Goal: Task Accomplishment & Management: Manage account settings

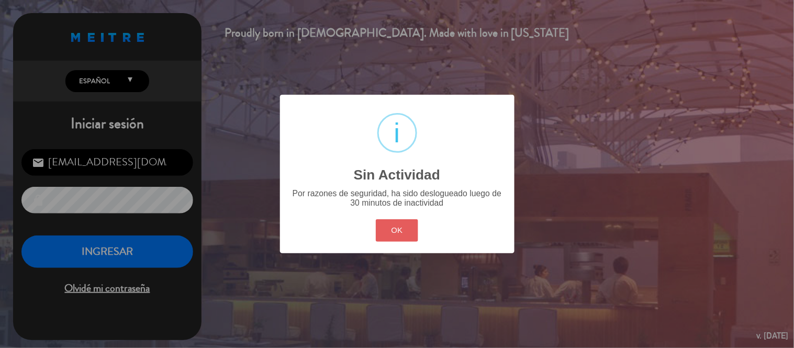
click at [406, 223] on button "OK" at bounding box center [397, 230] width 42 height 23
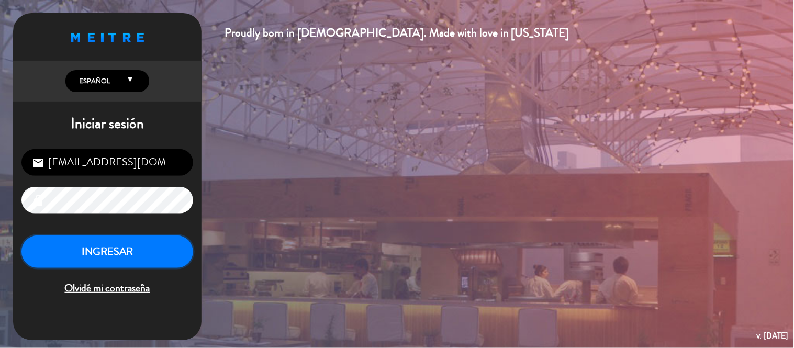
click at [135, 249] on button "INGRESAR" at bounding box center [107, 252] width 172 height 33
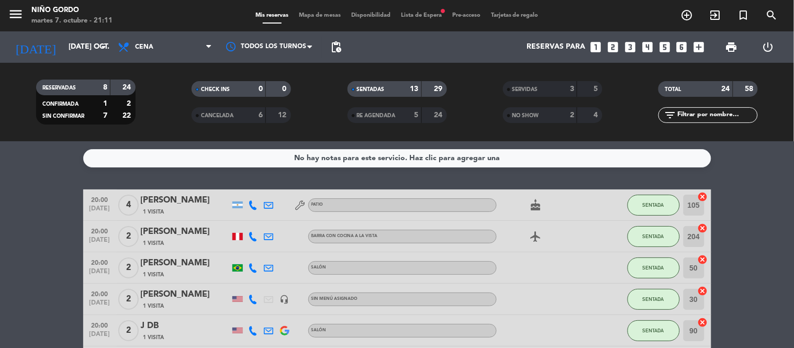
click at [427, 20] on div "Mis reservas Mapa de mesas Disponibilidad Lista de Espera fiber_manual_record P…" at bounding box center [397, 15] width 294 height 9
click at [422, 8] on div "menu Niño Gordo martes 7. octubre - 21:11 Mis reservas Mapa de mesas Disponibil…" at bounding box center [397, 15] width 794 height 31
click at [422, 13] on span "Lista de Espera fiber_manual_record" at bounding box center [421, 16] width 51 height 6
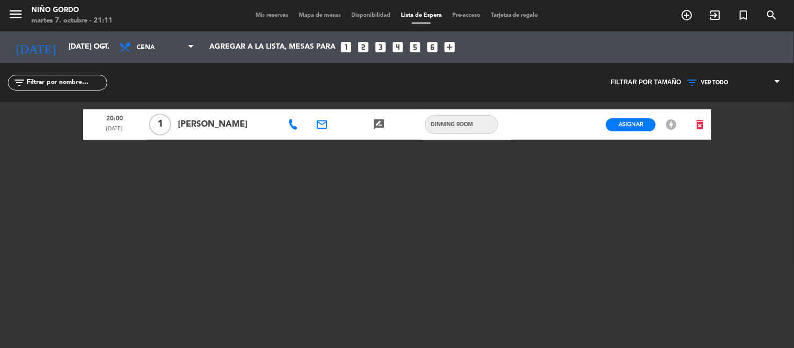
click at [254, 15] on span "Mis reservas" at bounding box center [271, 16] width 43 height 6
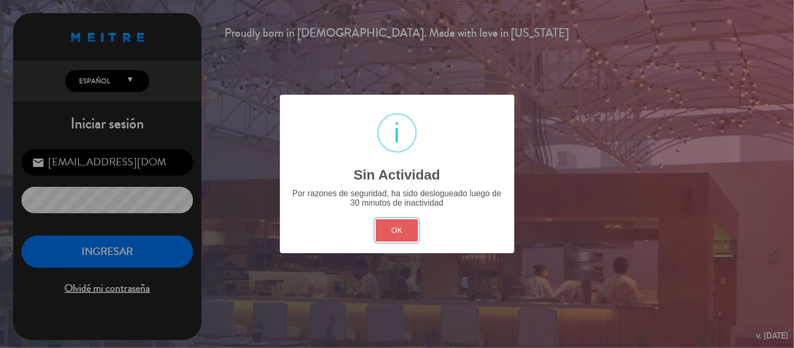
drag, startPoint x: 398, startPoint y: 230, endPoint x: 128, endPoint y: 253, distance: 271.2
click at [395, 230] on button "OK" at bounding box center [397, 230] width 42 height 23
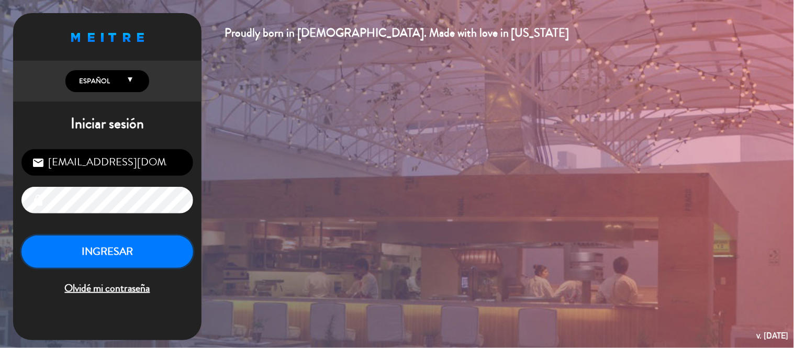
click at [71, 256] on button "INGRESAR" at bounding box center [107, 252] width 172 height 33
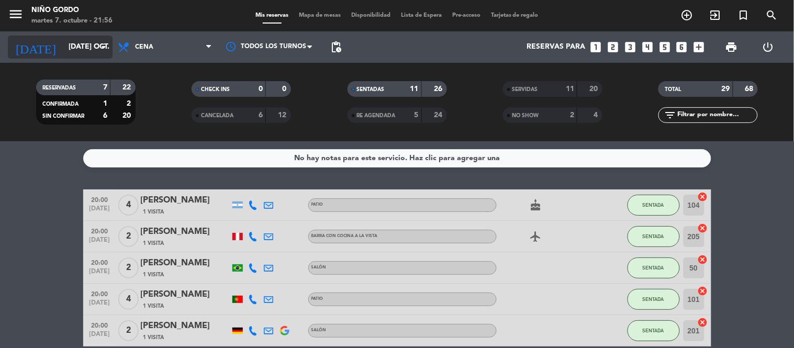
click at [69, 49] on input "[DATE] oct." at bounding box center [112, 47] width 99 height 19
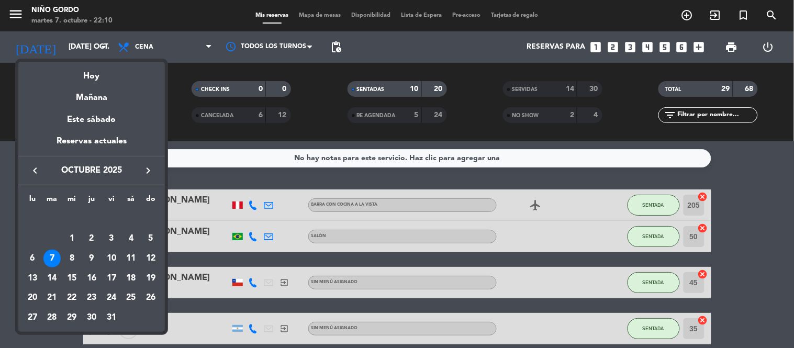
click at [189, 77] on div at bounding box center [397, 174] width 794 height 348
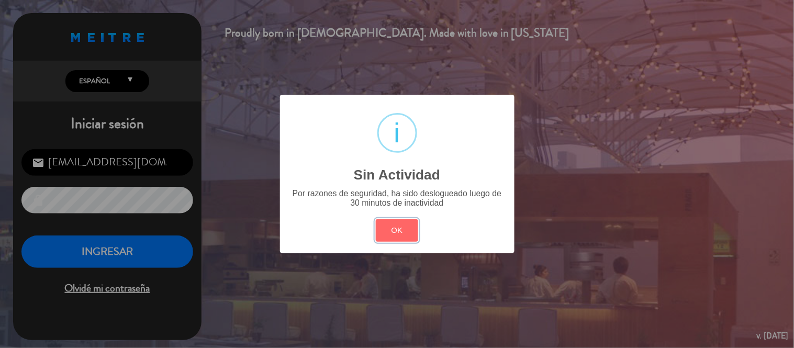
drag, startPoint x: 411, startPoint y: 222, endPoint x: 231, endPoint y: 225, distance: 179.6
click at [411, 222] on button "OK" at bounding box center [397, 230] width 42 height 23
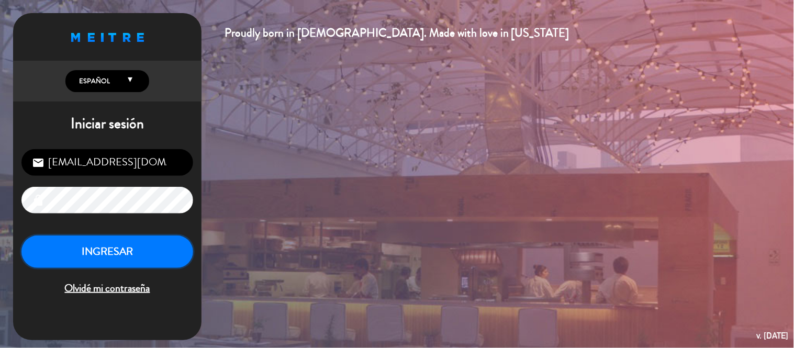
click at [89, 239] on button "INGRESAR" at bounding box center [107, 252] width 172 height 33
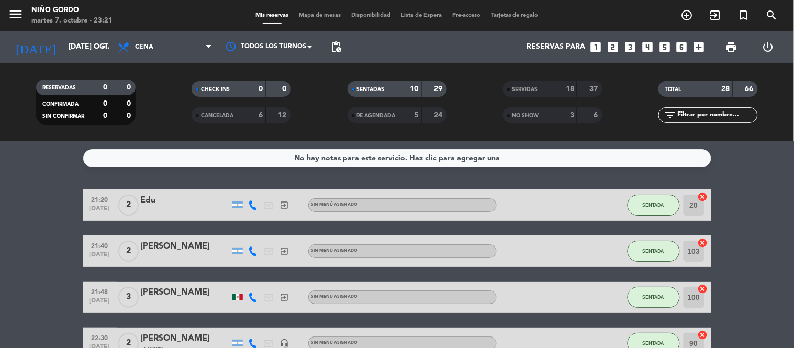
click at [602, 117] on div "NO SHOW 3 6" at bounding box center [552, 115] width 99 height 16
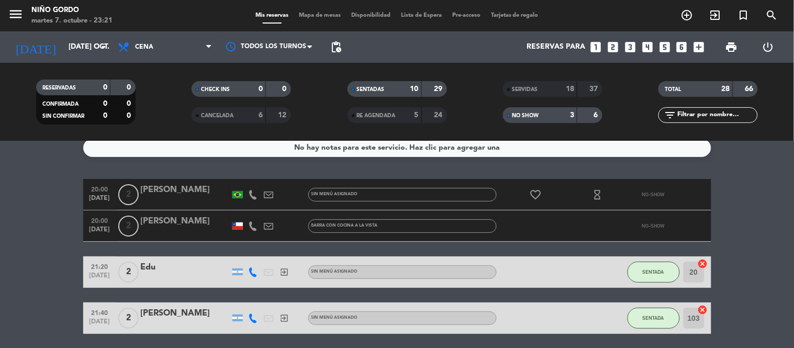
scroll to position [19, 0]
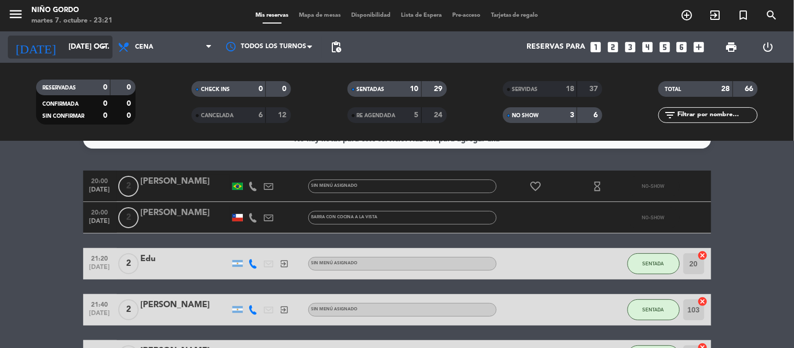
click at [74, 56] on input "[DATE] oct." at bounding box center [112, 47] width 99 height 19
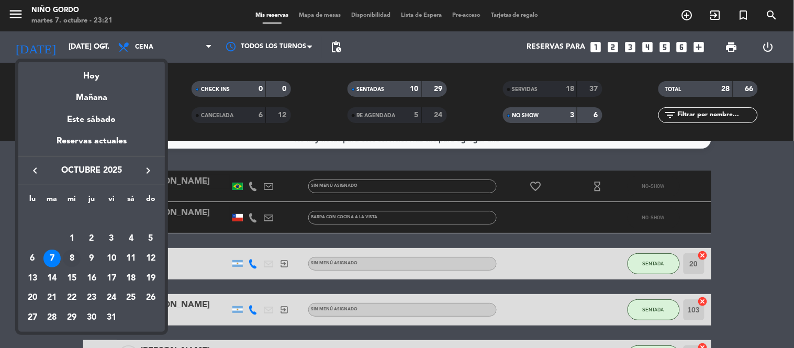
click at [73, 255] on div "8" at bounding box center [72, 259] width 18 height 18
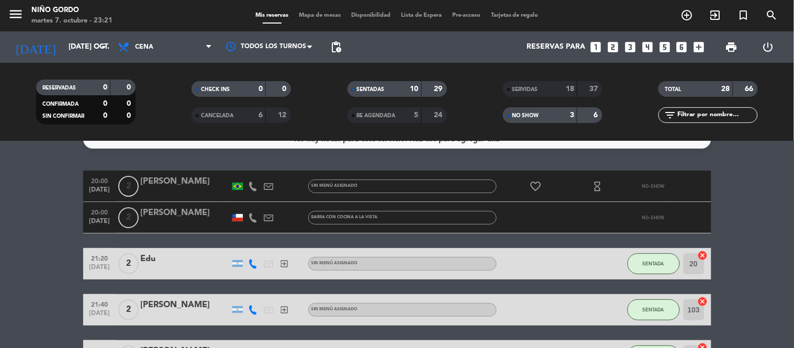
type input "mié. [DATE]"
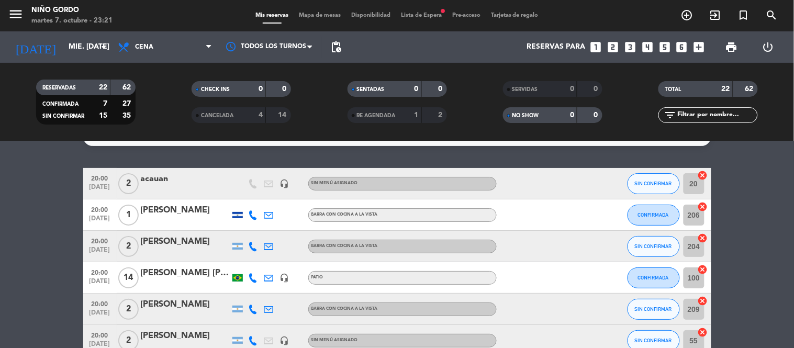
scroll to position [0, 0]
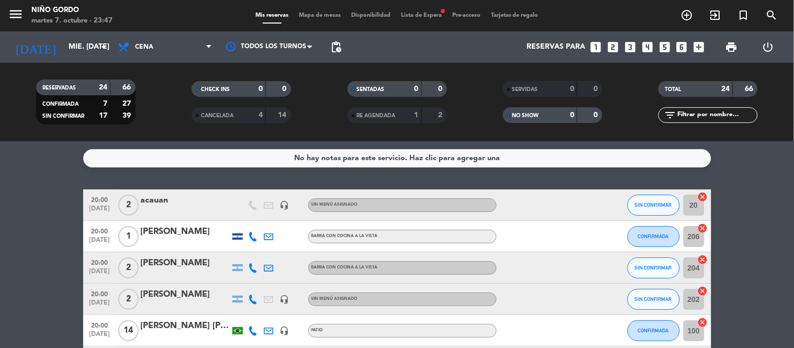
click at [121, 87] on div "66" at bounding box center [123, 88] width 20 height 12
click at [121, 85] on div "66" at bounding box center [123, 88] width 20 height 12
click at [425, 16] on span "Lista de Espera fiber_manual_record" at bounding box center [421, 16] width 51 height 6
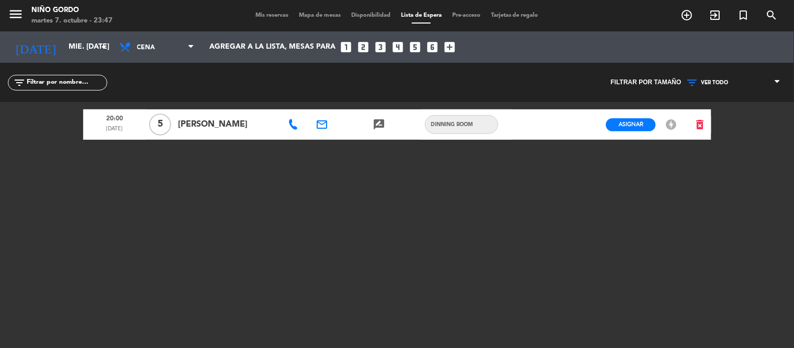
click at [260, 12] on div "Mis reservas Mapa de mesas Disponibilidad Lista de Espera Pre-acceso Tarjetas d…" at bounding box center [397, 15] width 294 height 9
click at [268, 17] on span "Mis reservas" at bounding box center [271, 16] width 43 height 6
